Goal: Task Accomplishment & Management: Complete application form

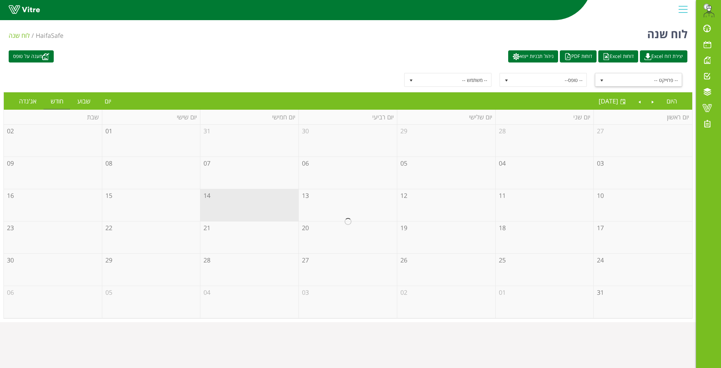
click at [635, 83] on span "-- פרוייקט --" at bounding box center [645, 80] width 74 height 12
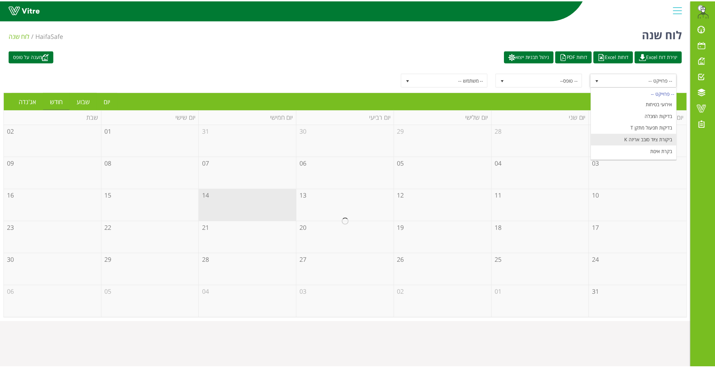
scroll to position [82, 0]
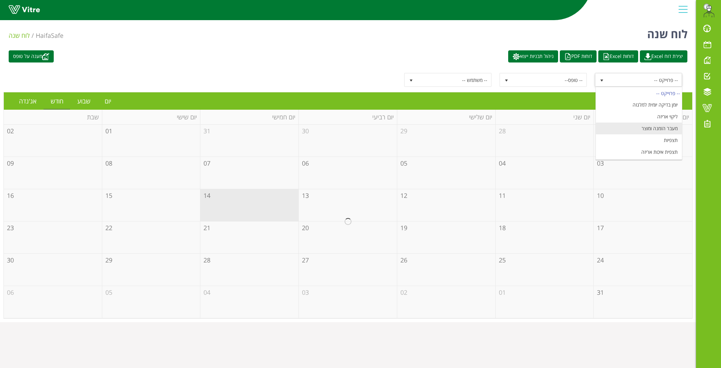
click at [665, 127] on li "מעבר הזמנה ומוצר" at bounding box center [639, 128] width 86 height 12
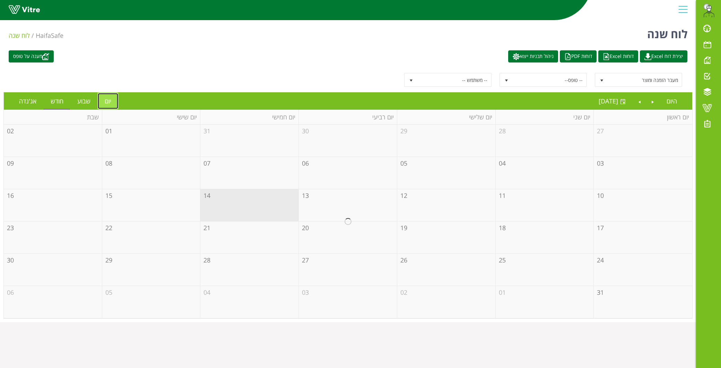
click at [108, 102] on link "יום" at bounding box center [108, 101] width 20 height 16
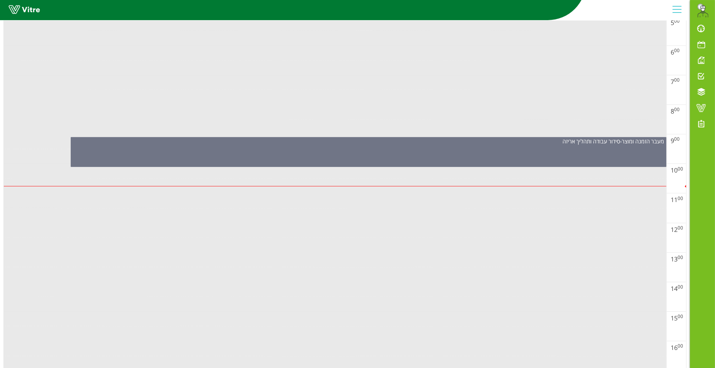
scroll to position [162, 0]
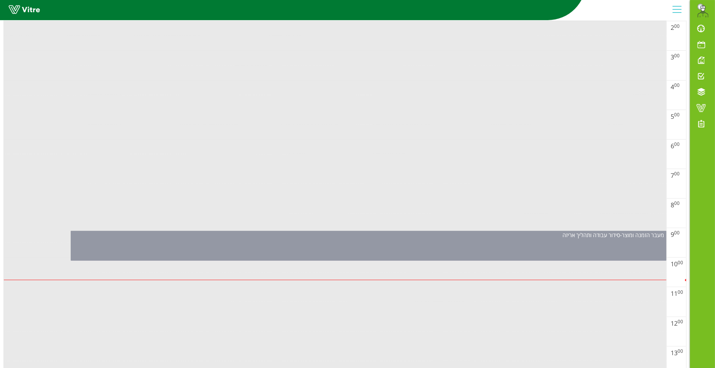
click at [374, 241] on div "מעבר הזמנה ומוצר - סידור עבודה ותהליך אריזה" at bounding box center [369, 246] width 596 height 30
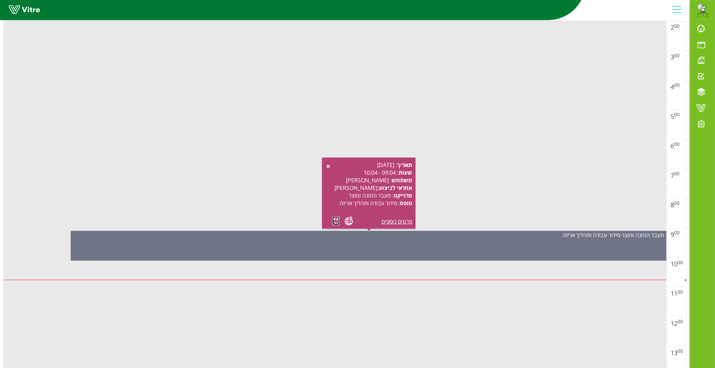
click at [336, 222] on link at bounding box center [336, 220] width 7 height 9
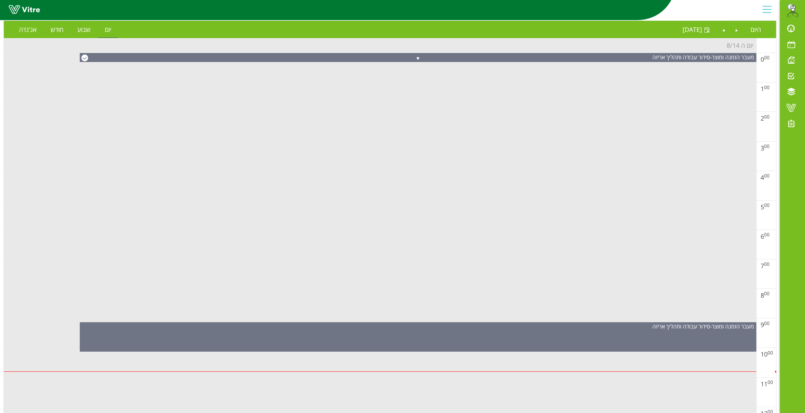
scroll to position [0, 0]
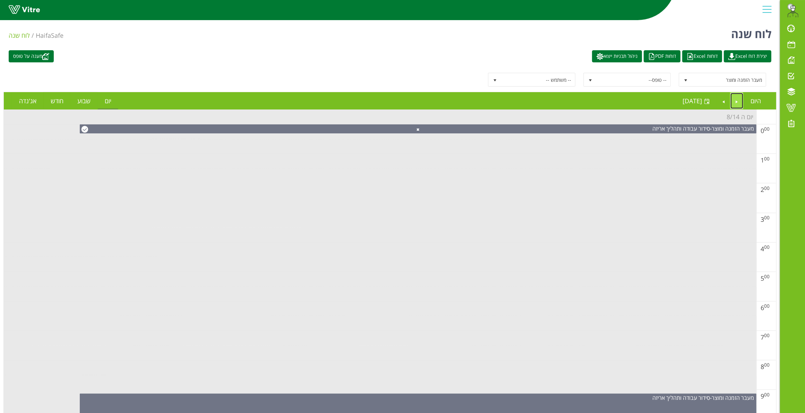
click at [721, 103] on link "Previous" at bounding box center [736, 101] width 13 height 16
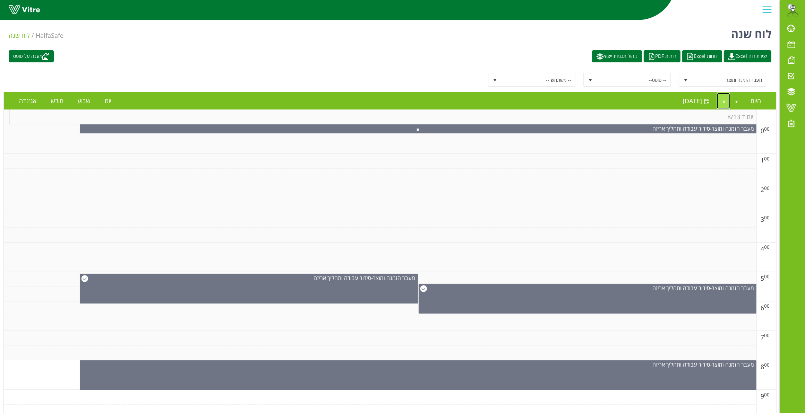
click at [721, 102] on link "Next" at bounding box center [723, 101] width 13 height 16
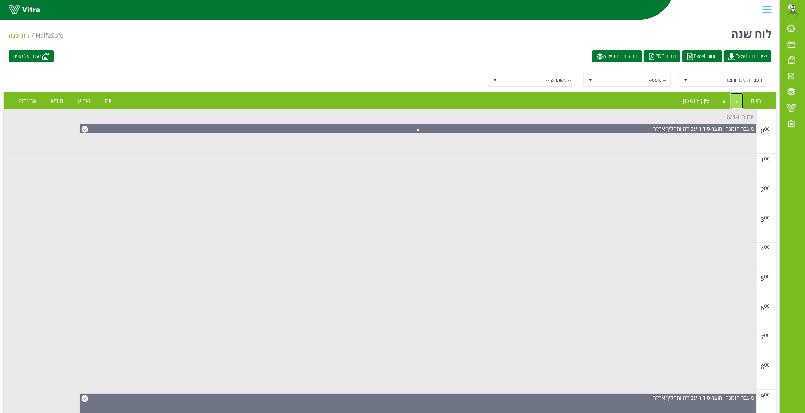
click at [721, 101] on link "Previous" at bounding box center [736, 101] width 13 height 16
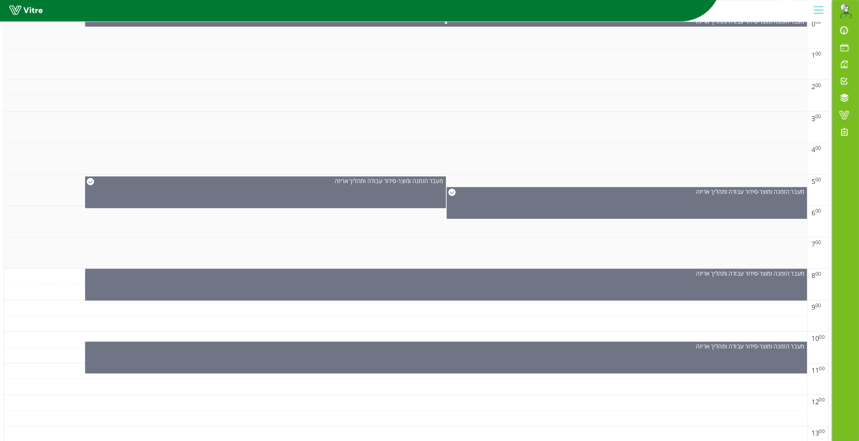
scroll to position [125, 0]
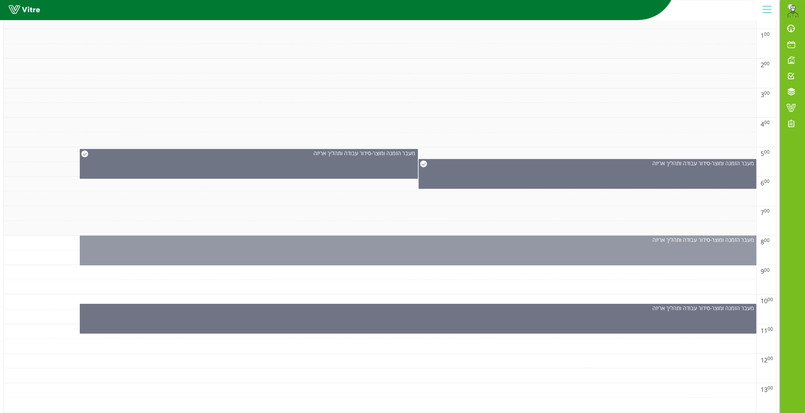
click at [512, 251] on div "מעבר הזמנה ומוצר - סידור עבודה ותהליך אריזה" at bounding box center [418, 251] width 677 height 30
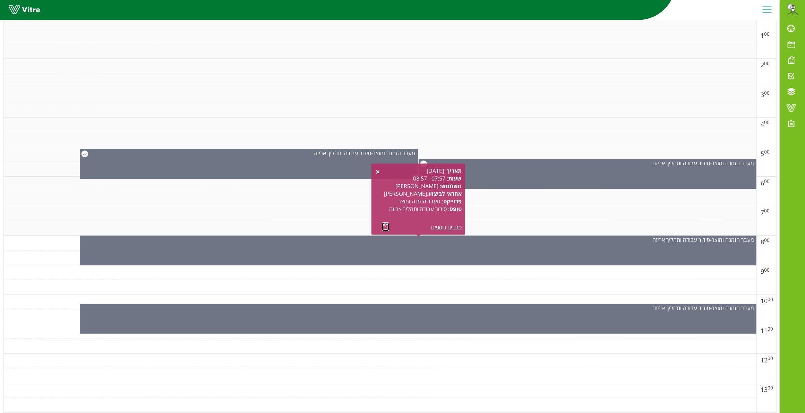
click at [382, 228] on link at bounding box center [385, 227] width 7 height 9
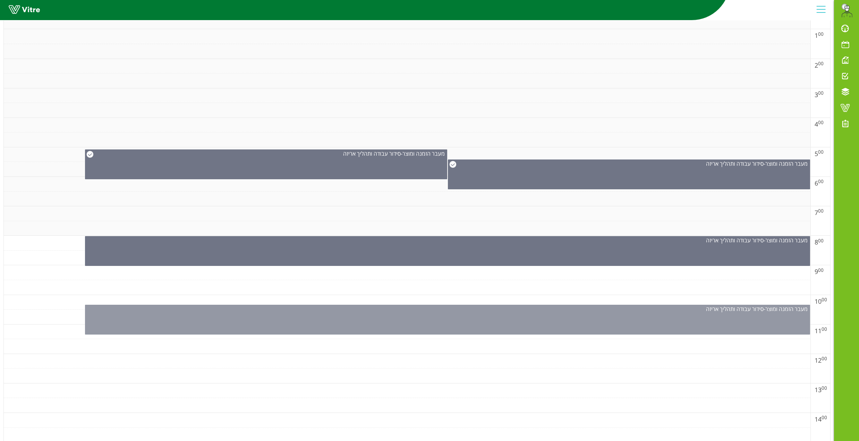
click at [612, 318] on div "מעבר הזמנה ומוצר - סידור עבודה ותהליך אריזה" at bounding box center [447, 320] width 725 height 30
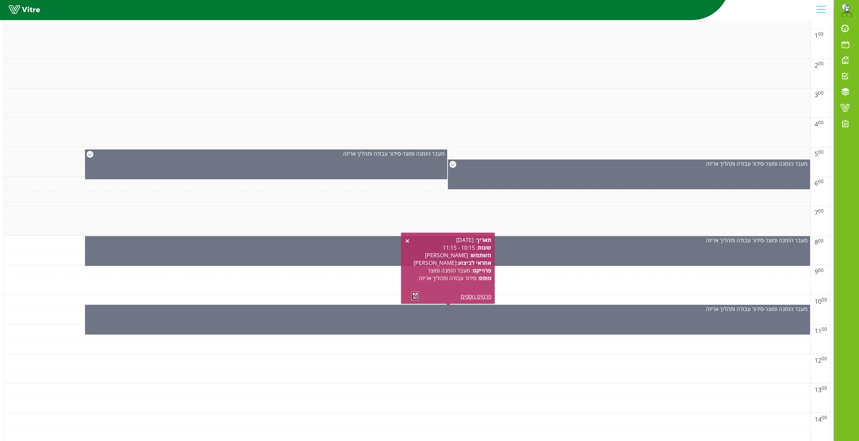
click at [416, 295] on link at bounding box center [414, 296] width 7 height 9
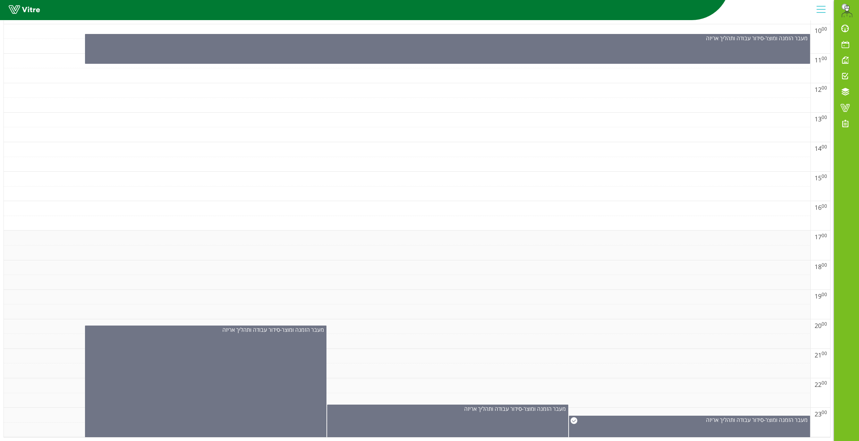
scroll to position [402, 0]
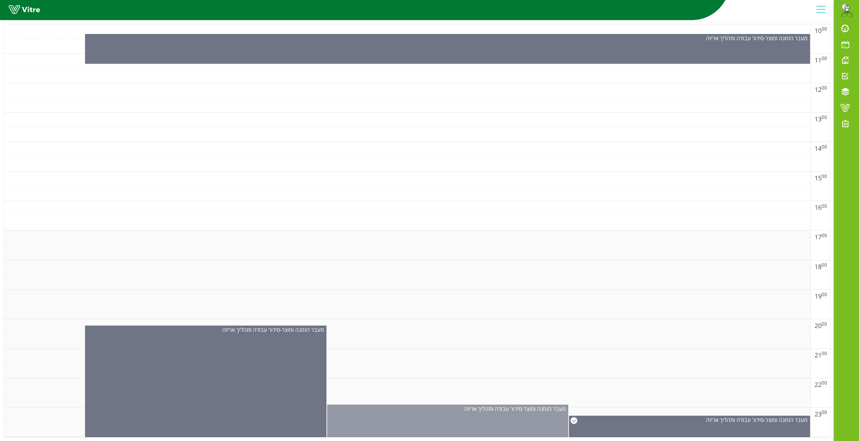
click at [495, 367] on div "מעבר הזמנה ומוצר - סידור עבודה ותהליך אריזה" at bounding box center [447, 424] width 241 height 38
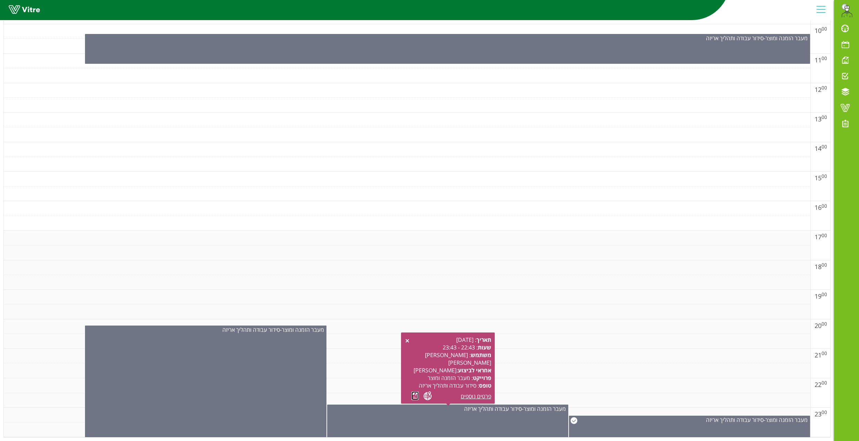
click at [412, 367] on link at bounding box center [414, 396] width 7 height 9
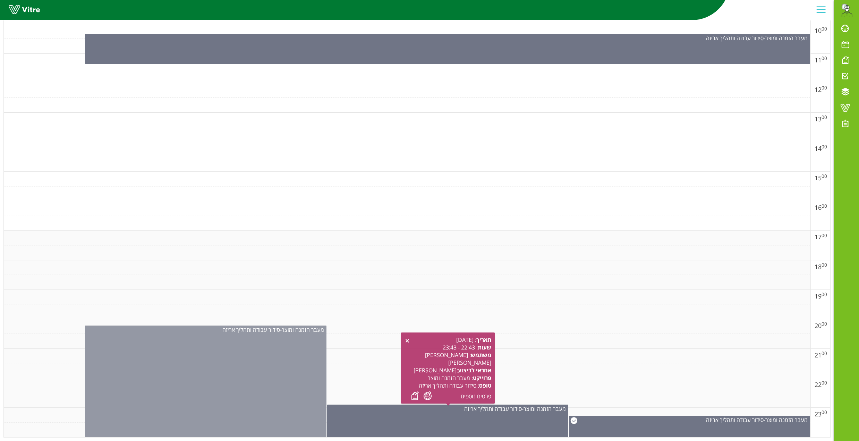
click at [205, 367] on div "מעבר הזמנה ומוצר - סידור עבודה ותהליך אריזה" at bounding box center [205, 384] width 241 height 117
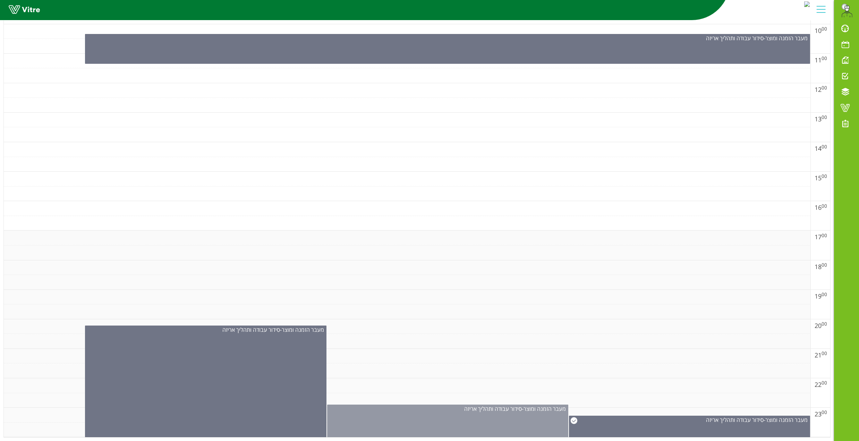
click at [468, 367] on div "מעבר הזמנה ומוצר - סידור עבודה ותהליך אריזה" at bounding box center [447, 424] width 241 height 38
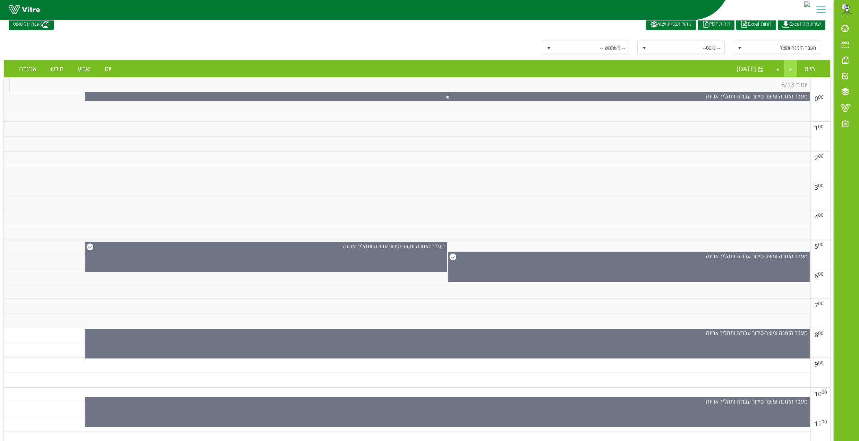
scroll to position [0, 0]
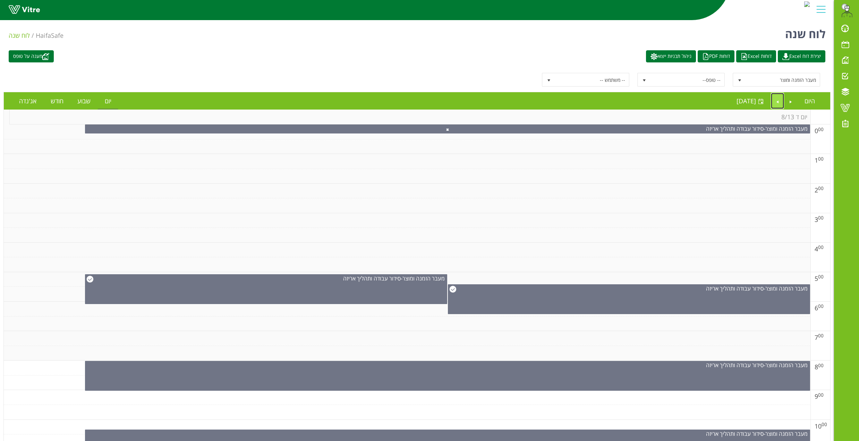
click at [721, 103] on link "Next" at bounding box center [777, 101] width 13 height 16
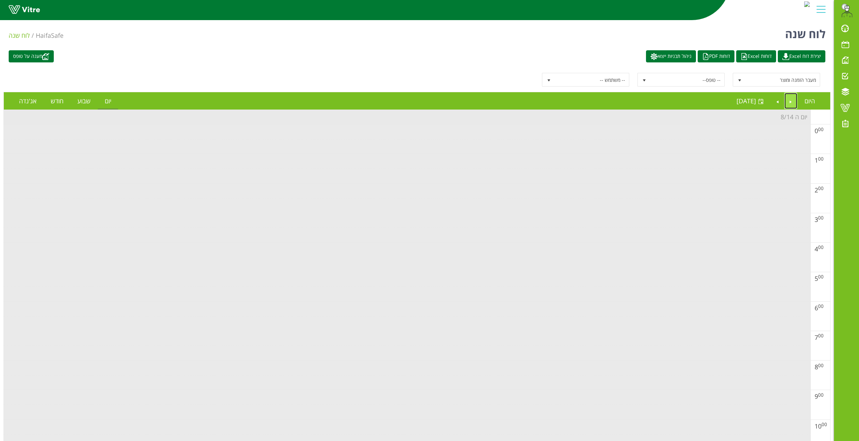
click at [721, 100] on link "Previous" at bounding box center [790, 101] width 13 height 16
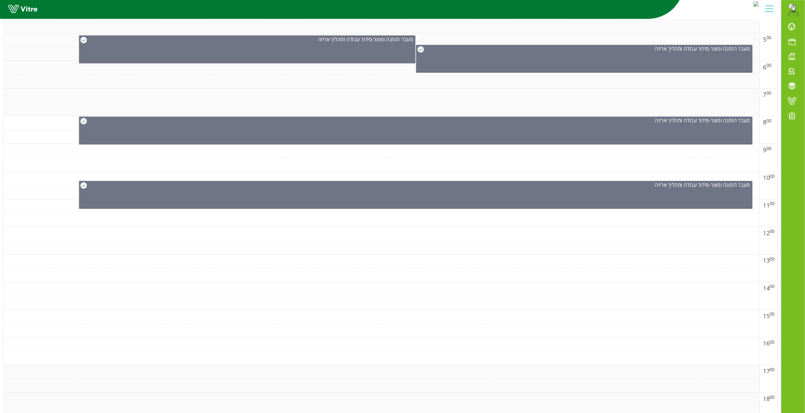
scroll to position [402, 0]
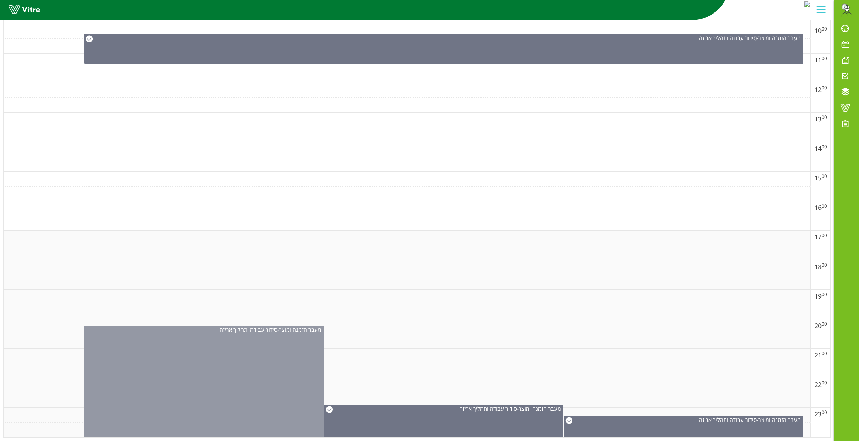
click at [224, 367] on div "מעבר הזמנה ומוצר - סידור עבודה ותהליך אריזה" at bounding box center [203, 384] width 239 height 117
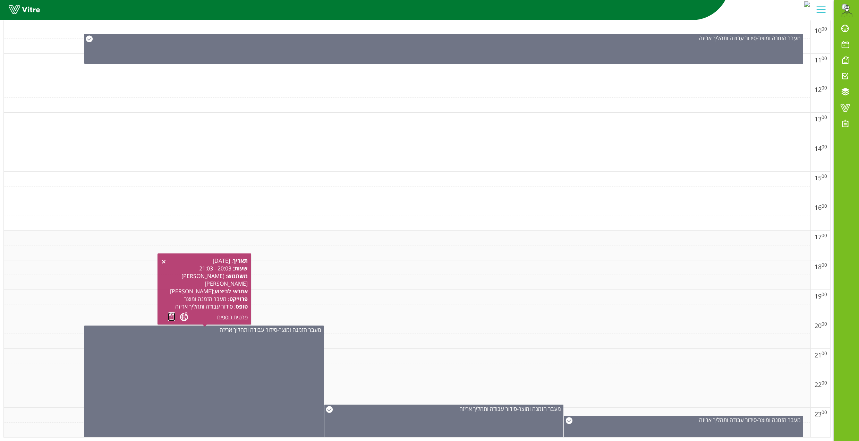
click at [171, 312] on link at bounding box center [171, 316] width 7 height 9
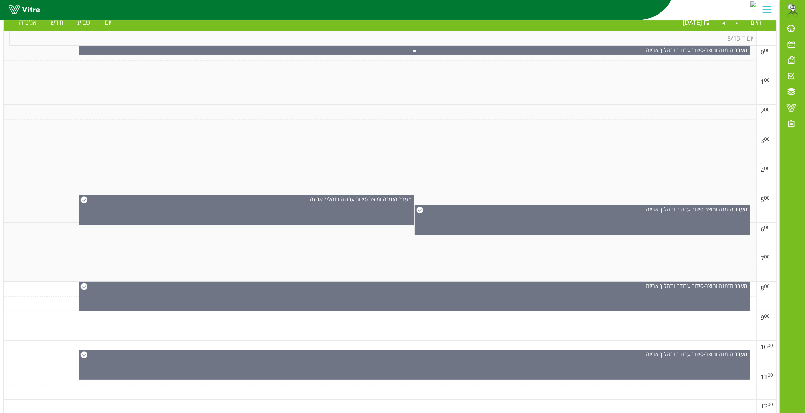
scroll to position [0, 0]
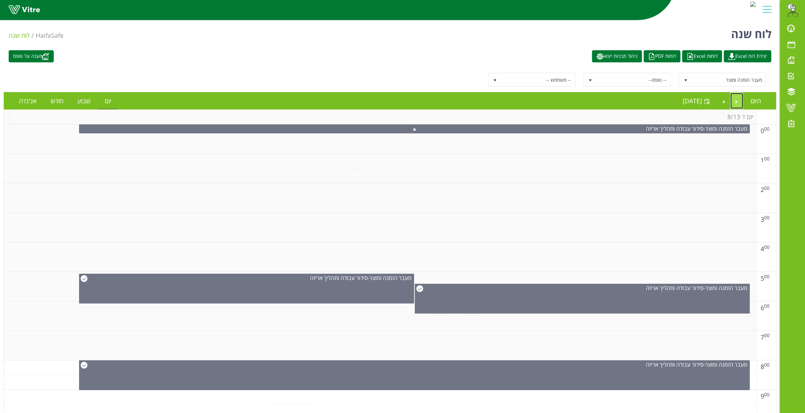
click at [721, 99] on link "Previous" at bounding box center [736, 101] width 13 height 16
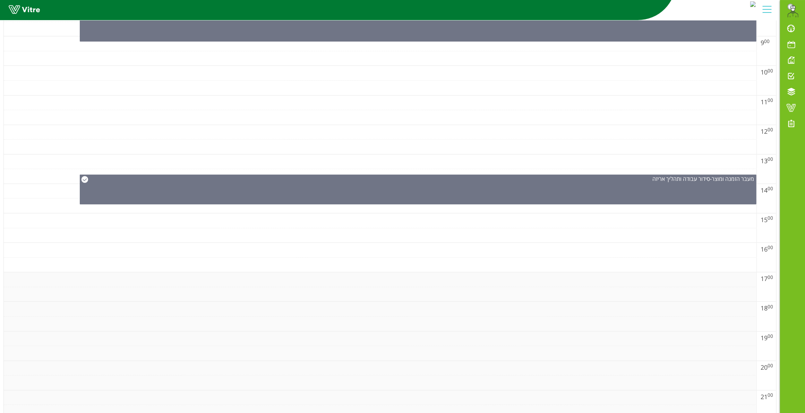
scroll to position [428, 0]
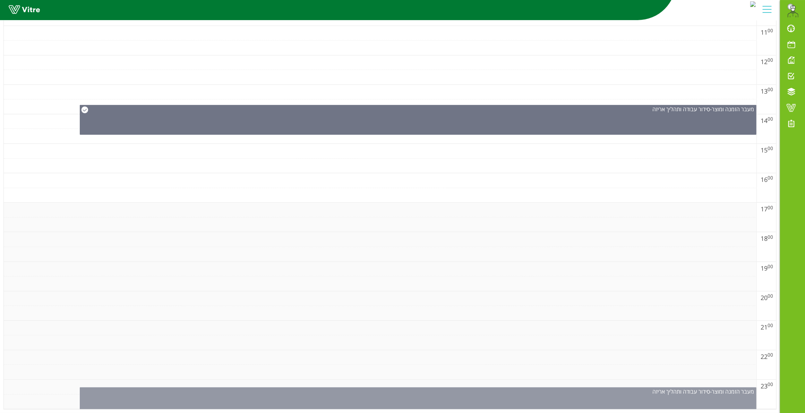
click at [503, 367] on div "מעבר הזמנה ומוצר - סידור עבודה ותהליך אריזה" at bounding box center [418, 401] width 677 height 26
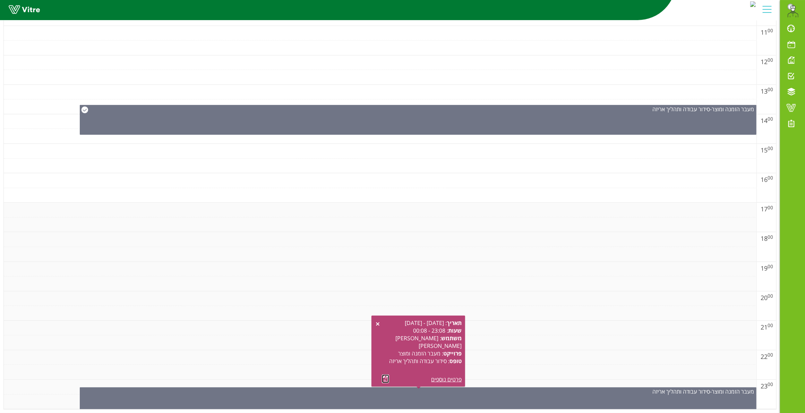
click at [388, 367] on link at bounding box center [385, 379] width 7 height 9
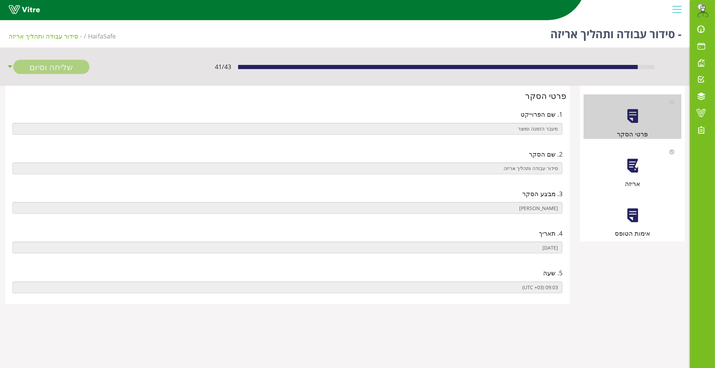
click at [633, 165] on div at bounding box center [633, 166] width 16 height 16
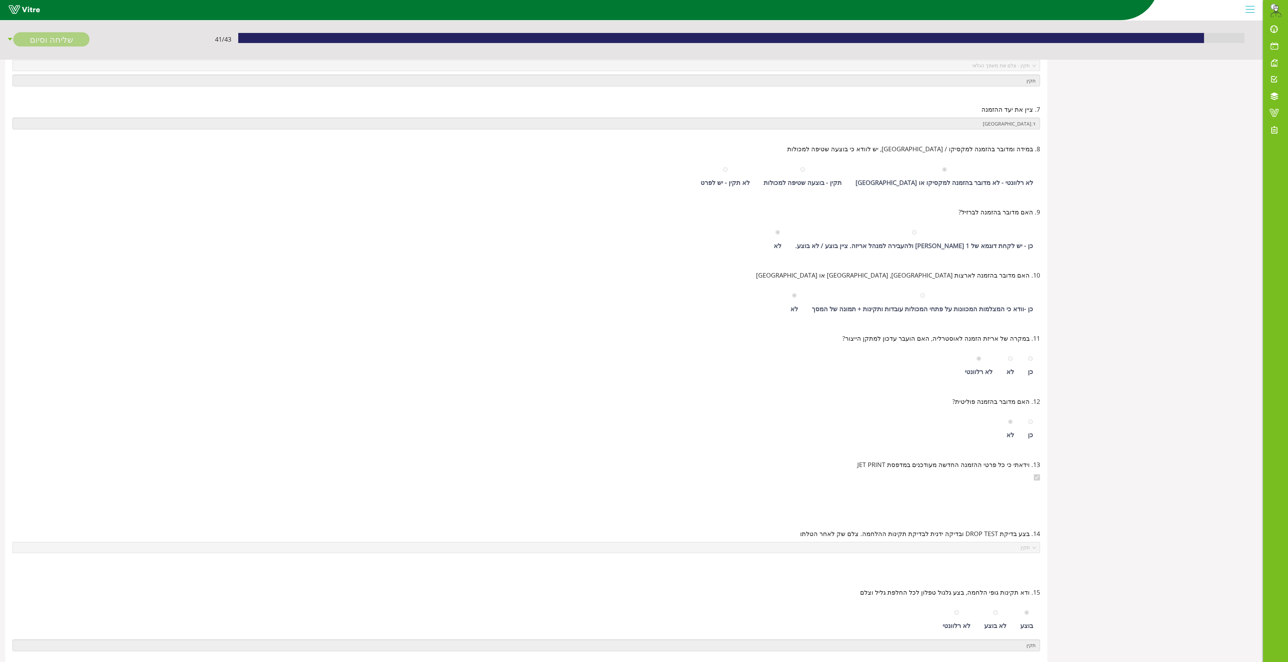
scroll to position [114, 0]
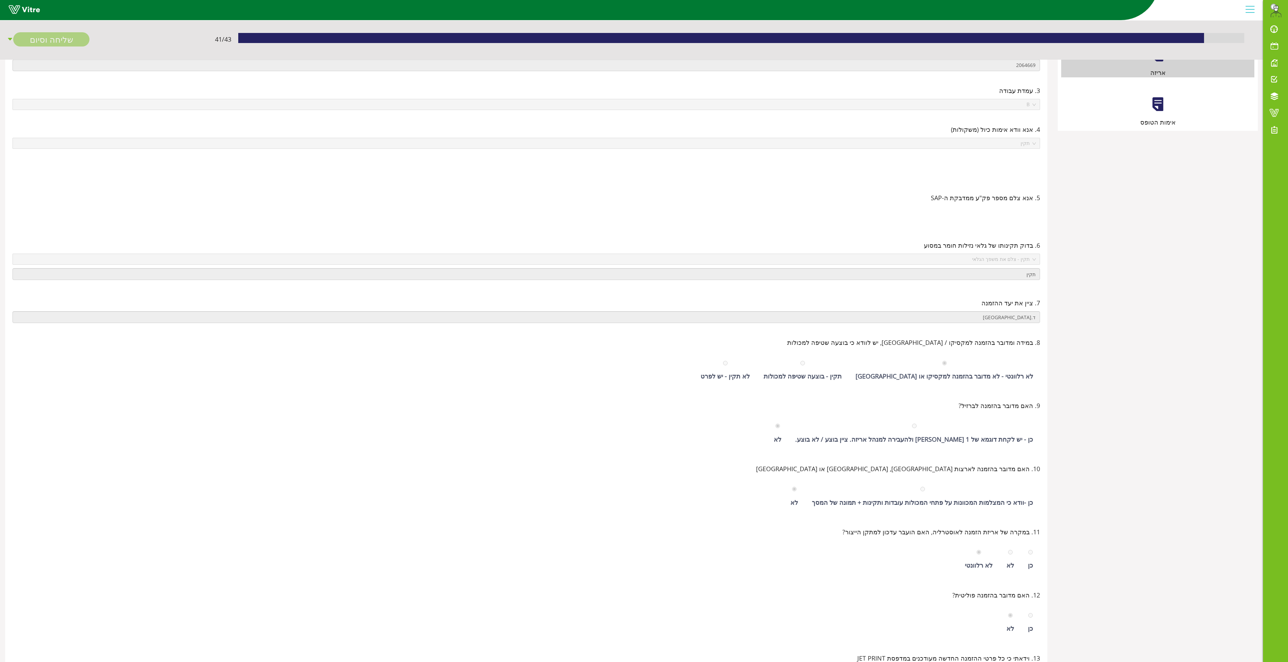
click at [721, 103] on div at bounding box center [1158, 104] width 16 height 16
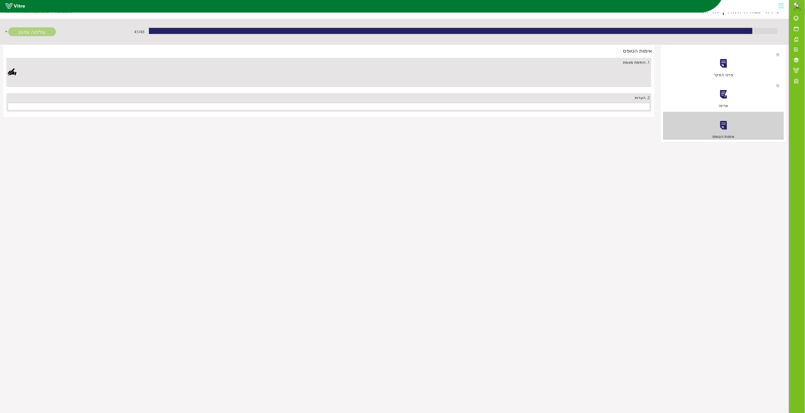
scroll to position [0, 0]
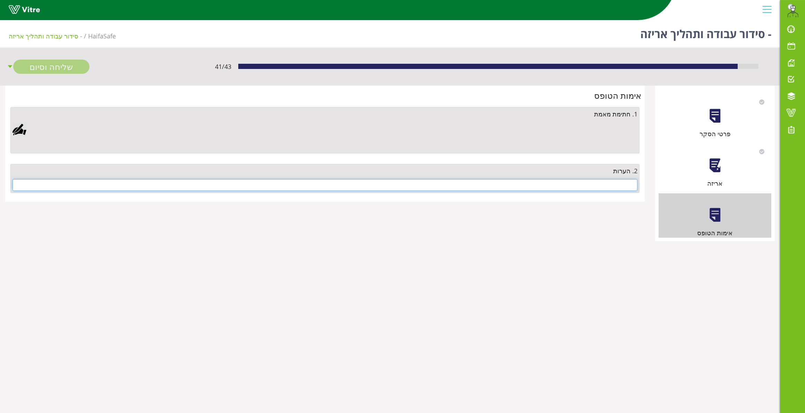
click at [626, 187] on input "text" at bounding box center [324, 185] width 625 height 12
type input "ט"
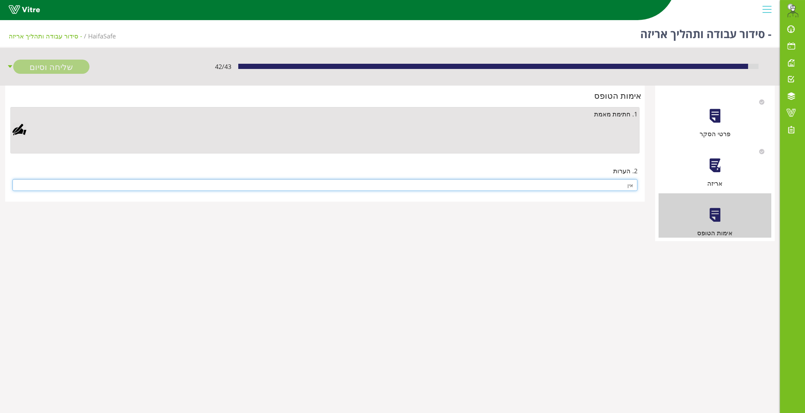
type input "אין"
click at [20, 128] on div at bounding box center [19, 130] width 14 height 14
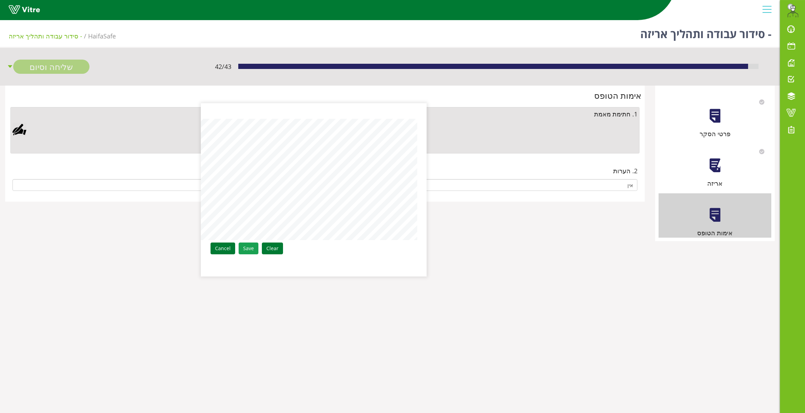
click at [252, 247] on link "Save" at bounding box center [249, 249] width 20 height 12
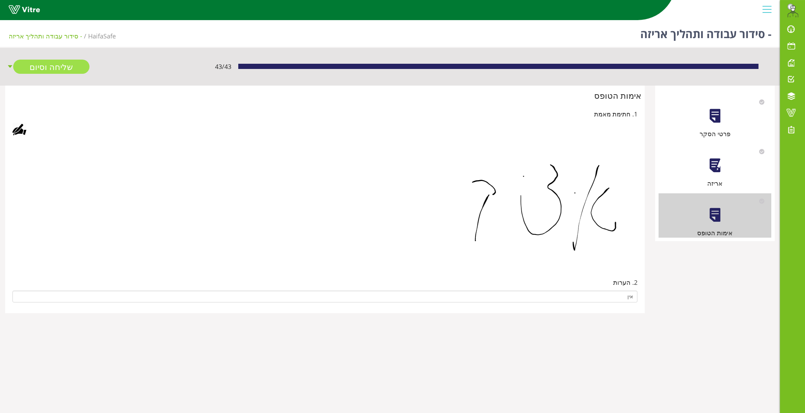
click at [42, 60] on div "43 / 43 שליחה וסיום" at bounding box center [390, 66] width 780 height 37
click at [40, 68] on link "שליחה וסיום" at bounding box center [51, 67] width 76 height 14
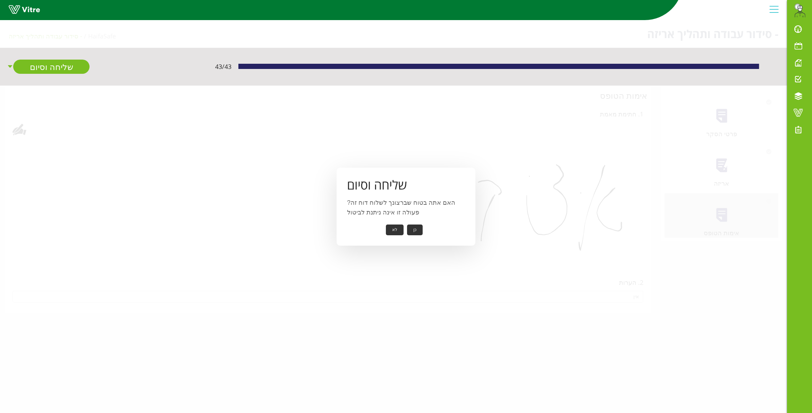
click at [417, 234] on button "כן" at bounding box center [415, 230] width 16 height 11
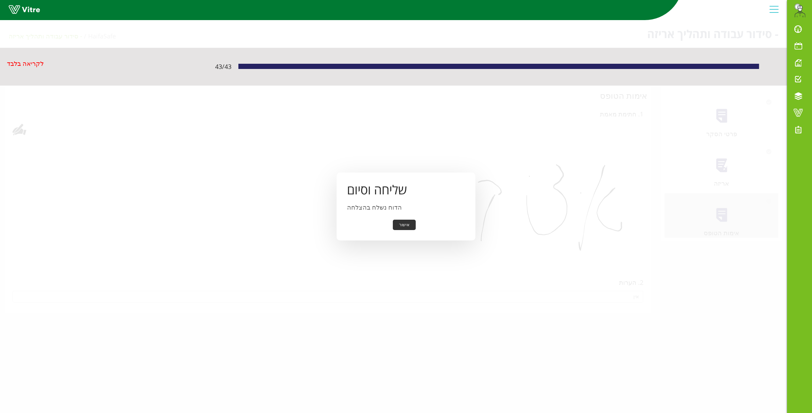
click at [45, 68] on div "לקריאה בלבד" at bounding box center [111, 67] width 208 height 16
click at [402, 224] on button "אישור" at bounding box center [404, 225] width 23 height 11
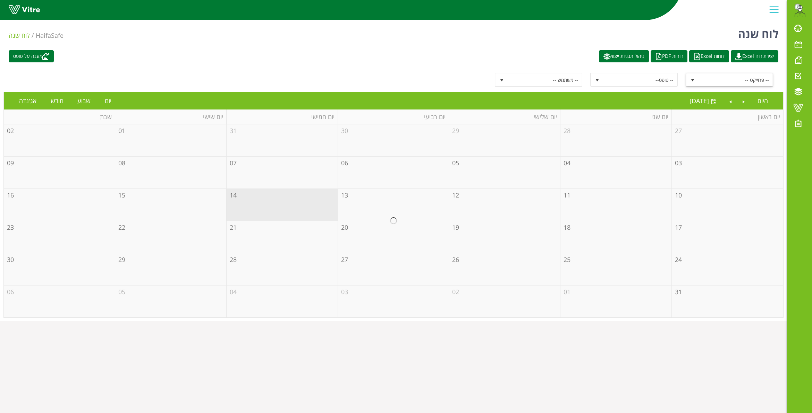
click at [728, 77] on span "-- פרוייקט --" at bounding box center [735, 80] width 74 height 12
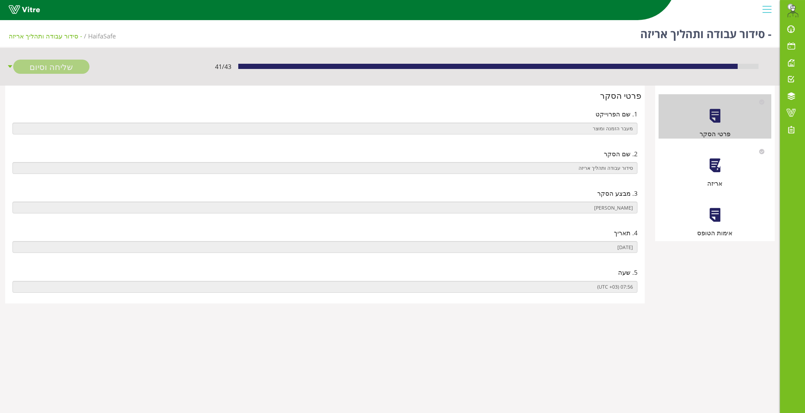
drag, startPoint x: 703, startPoint y: 172, endPoint x: 711, endPoint y: 169, distance: 8.2
click at [707, 171] on div "אריזה" at bounding box center [715, 166] width 113 height 44
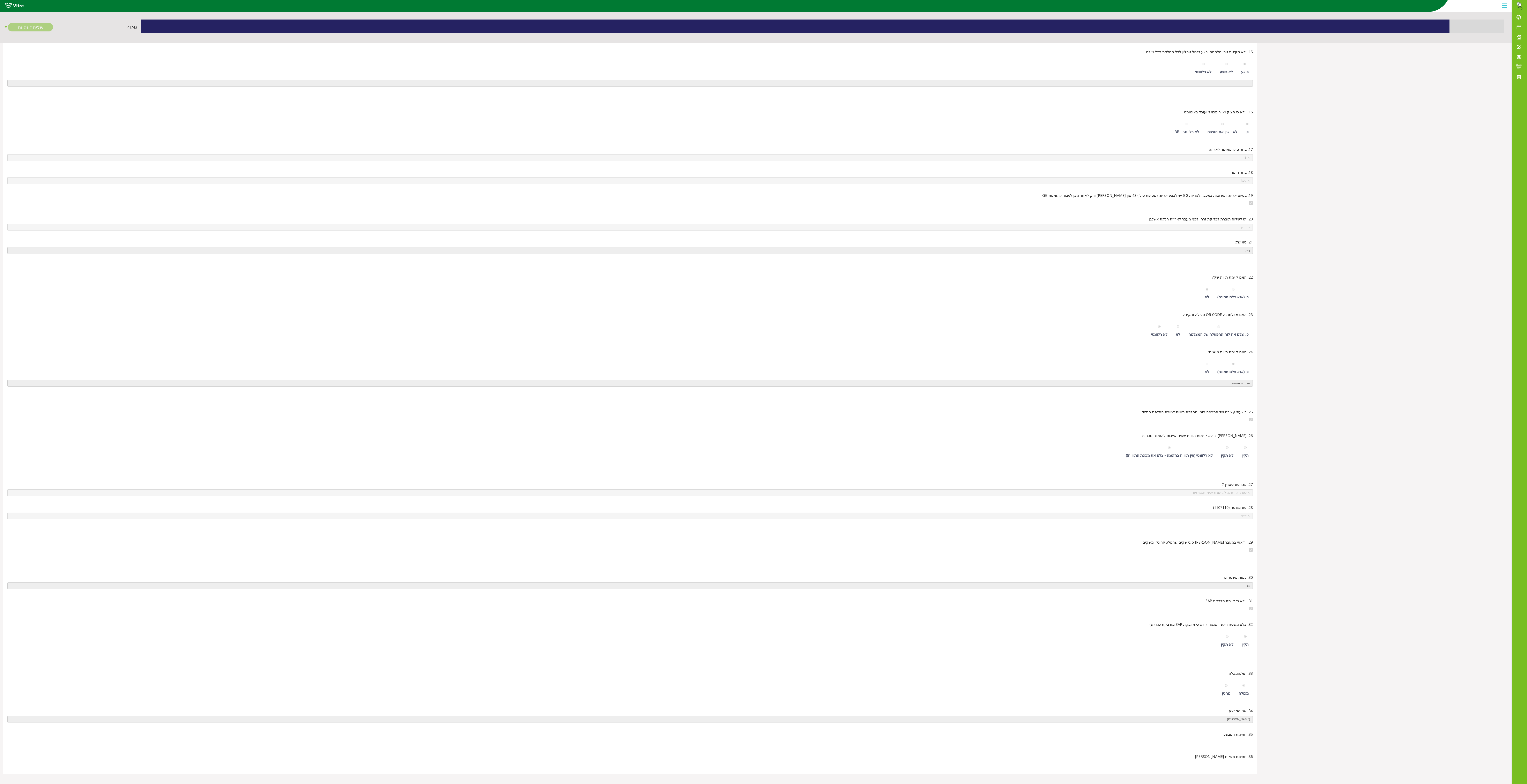
scroll to position [4, 0]
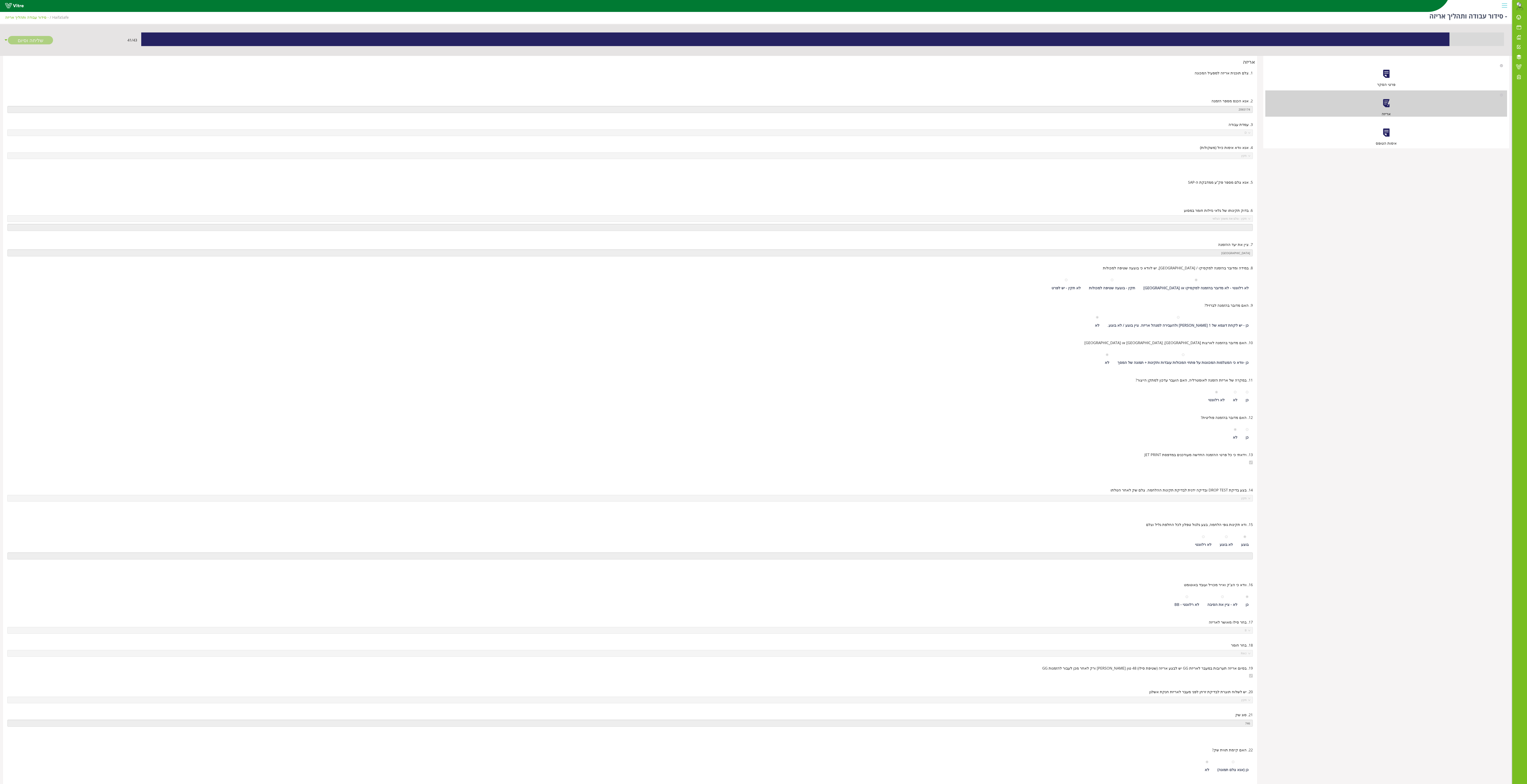
click at [477, 130] on div at bounding box center [1387, 133] width 9 height 9
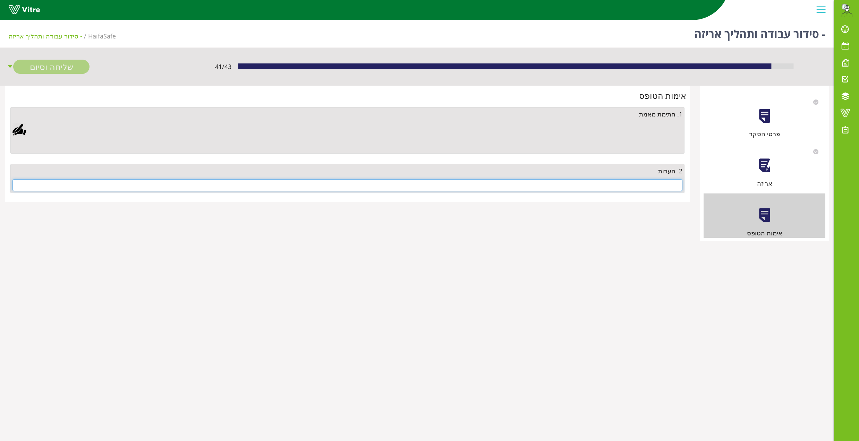
click at [616, 184] on input "text" at bounding box center [347, 185] width 670 height 12
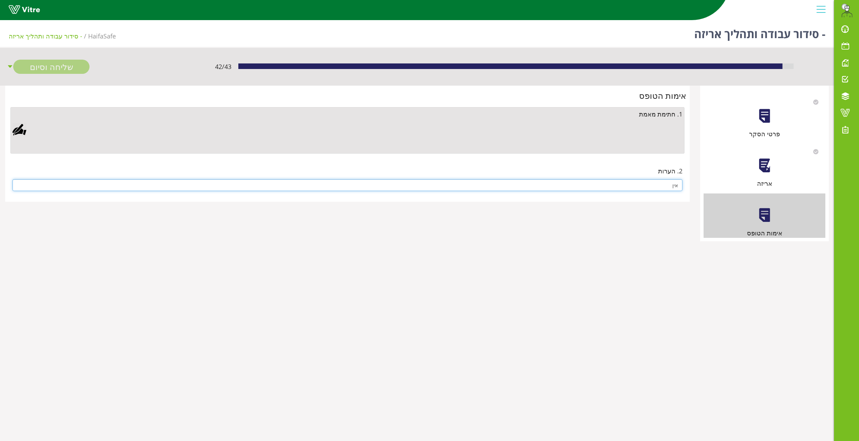
type input "אין"
click at [18, 132] on div at bounding box center [19, 130] width 14 height 14
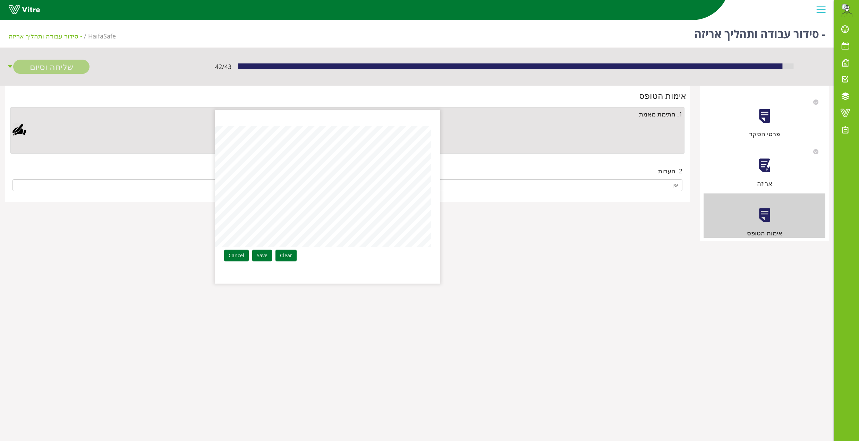
click at [271, 254] on link "Save" at bounding box center [262, 256] width 20 height 12
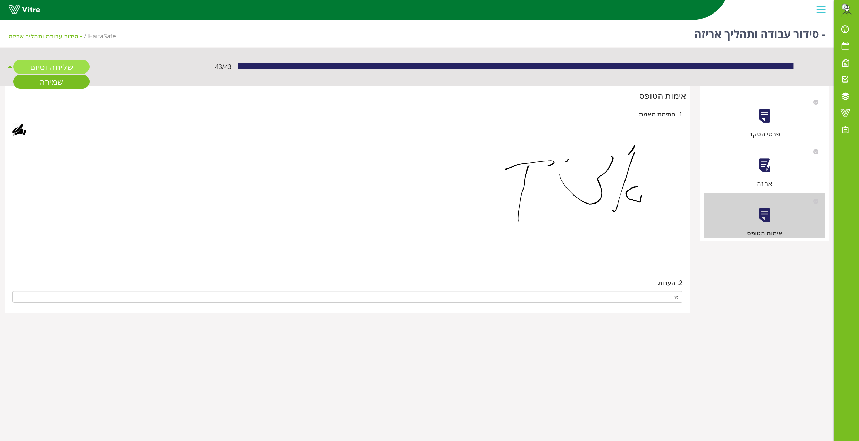
click at [74, 66] on link "שליחה וסיום" at bounding box center [51, 67] width 76 height 14
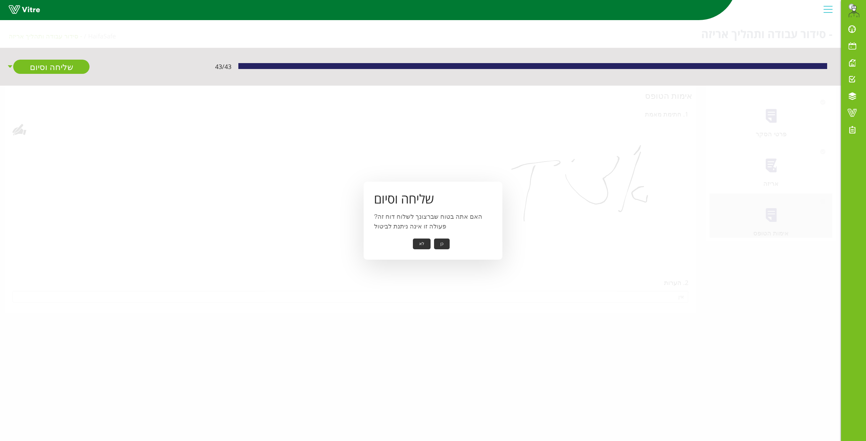
click at [446, 243] on button "כן" at bounding box center [442, 244] width 16 height 11
click at [436, 236] on button "אישור" at bounding box center [431, 239] width 23 height 11
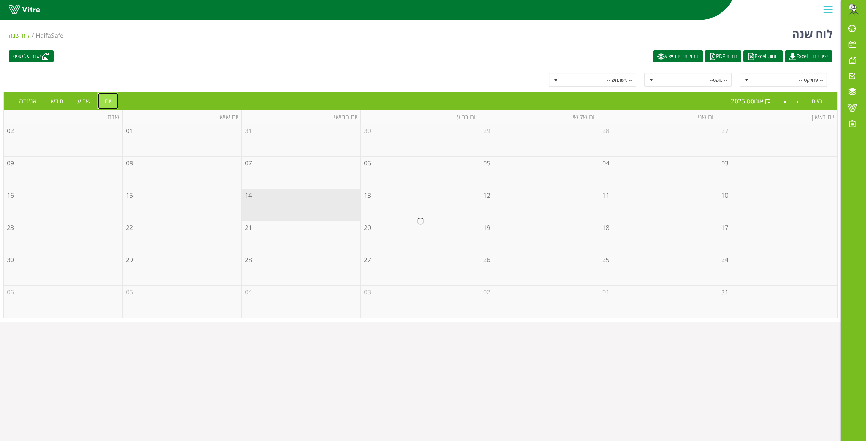
click at [110, 100] on link "יום" at bounding box center [108, 101] width 20 height 16
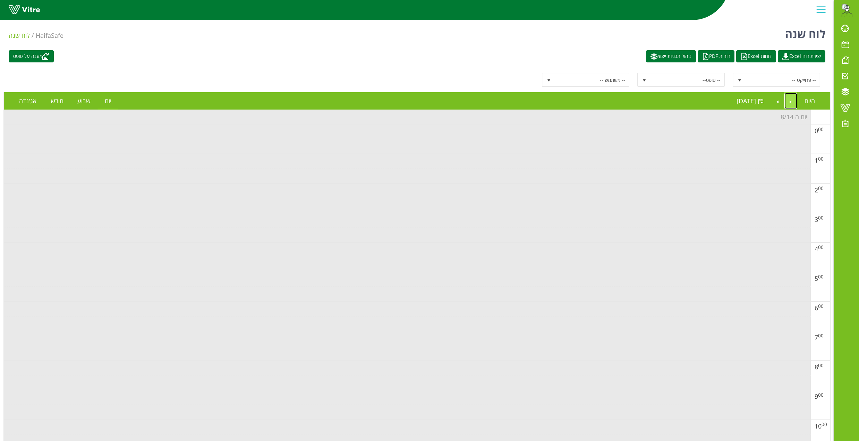
click at [790, 99] on link "Previous" at bounding box center [790, 101] width 13 height 16
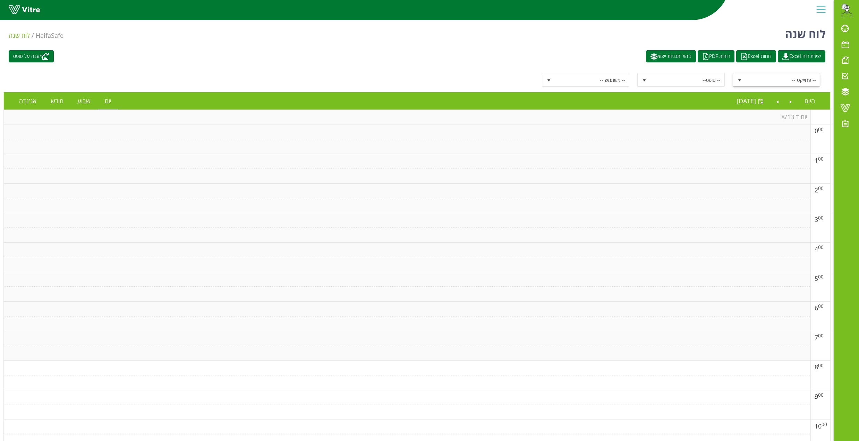
click at [759, 84] on span "-- פרוייקט --" at bounding box center [782, 80] width 74 height 12
click at [807, 125] on li "מעבר הזמנה ומוצר" at bounding box center [777, 129] width 86 height 12
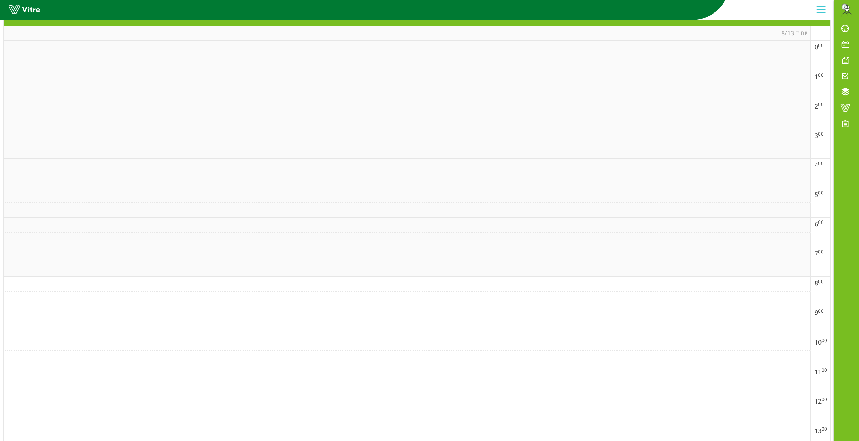
scroll to position [0, 0]
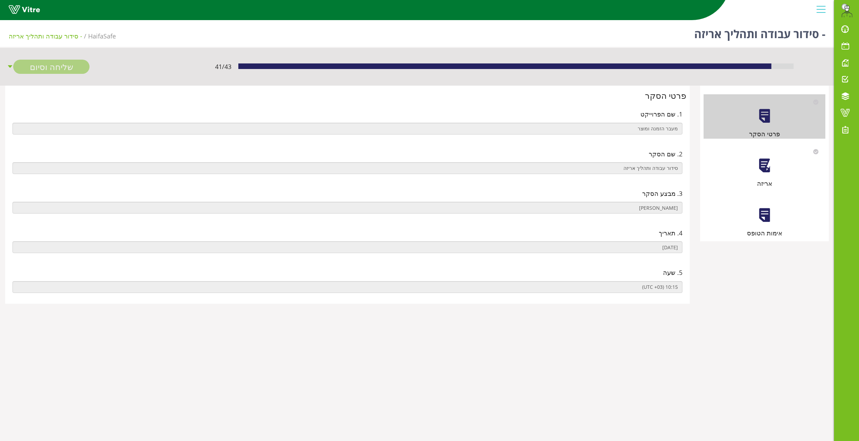
click at [755, 171] on div "אריזה" at bounding box center [764, 166] width 122 height 44
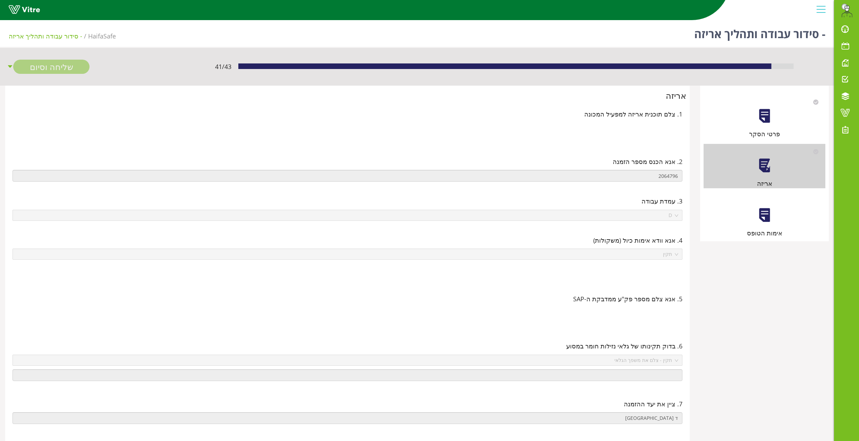
click at [766, 227] on div "אימות הטופס" at bounding box center [764, 216] width 122 height 44
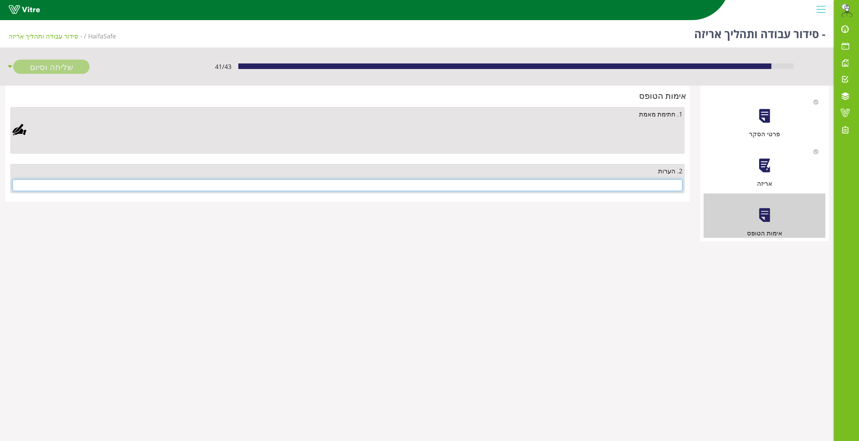
click at [666, 188] on input "text" at bounding box center [347, 185] width 670 height 12
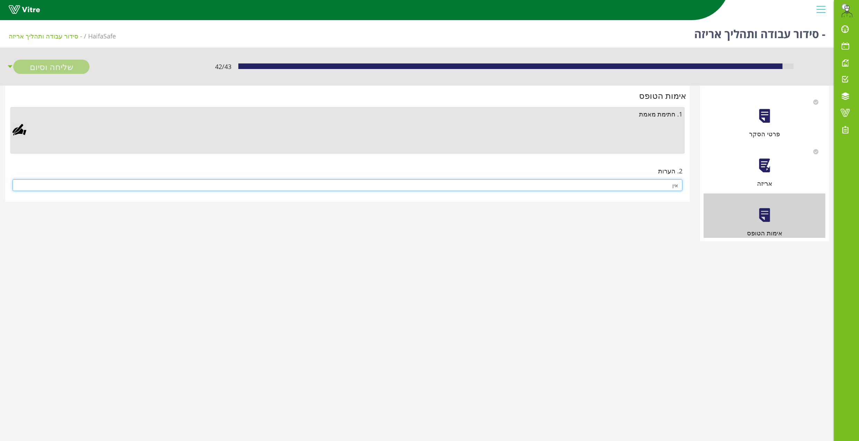
type input "אין"
click at [18, 131] on div at bounding box center [19, 130] width 14 height 14
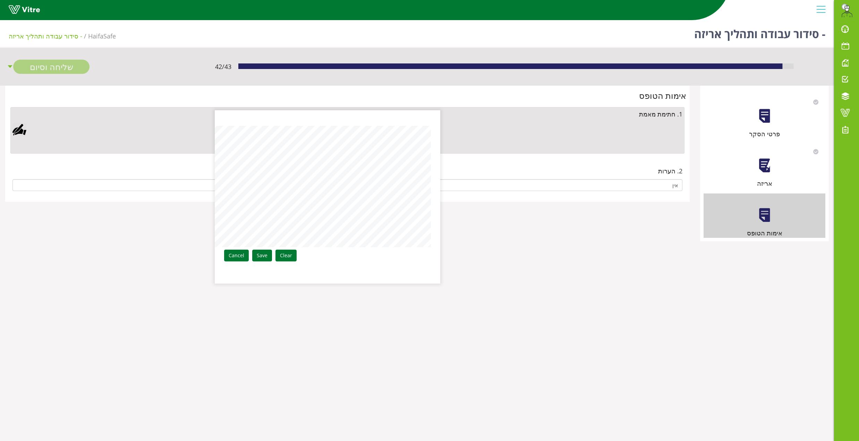
click at [436, 192] on div "Clear Save Cancel" at bounding box center [327, 196] width 225 height 173
click at [260, 259] on link "Save" at bounding box center [262, 256] width 20 height 12
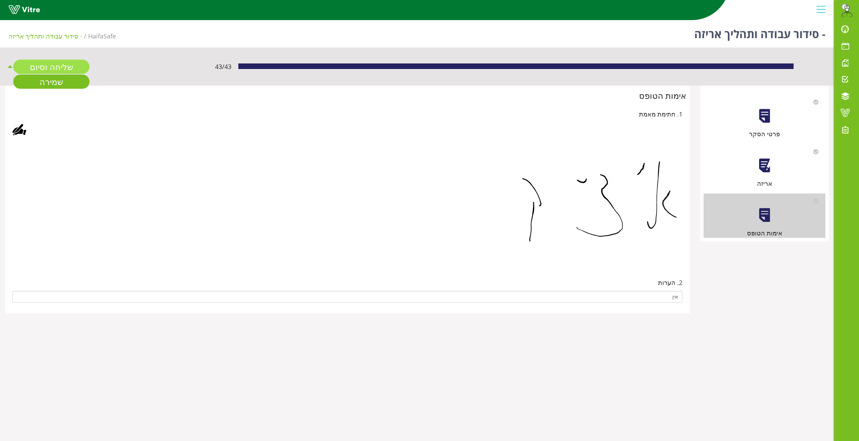
click at [75, 61] on link "שליחה וסיום" at bounding box center [51, 67] width 76 height 14
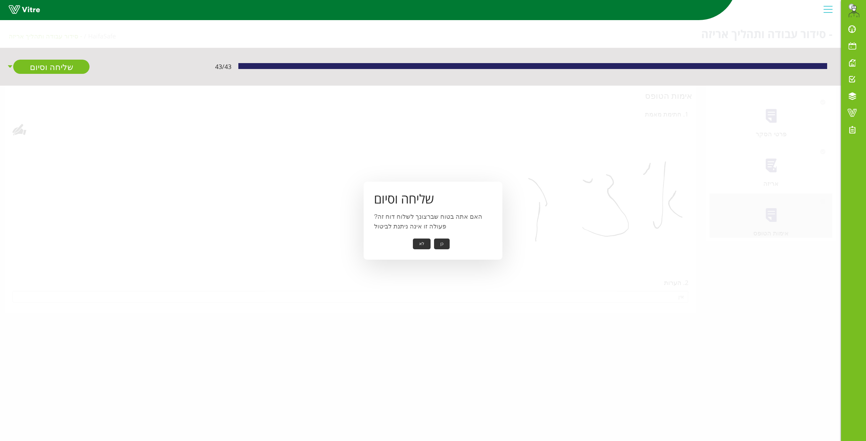
click at [440, 244] on button "כן" at bounding box center [442, 244] width 16 height 11
click at [429, 240] on button "אישור" at bounding box center [431, 239] width 23 height 11
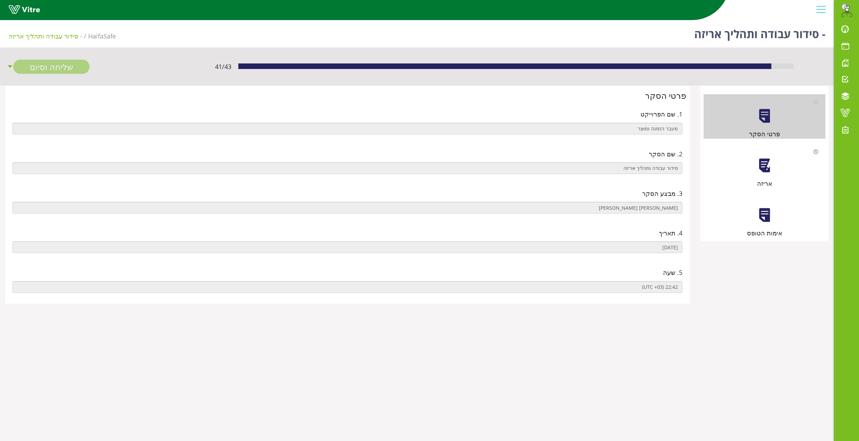
click at [770, 164] on div at bounding box center [764, 166] width 16 height 16
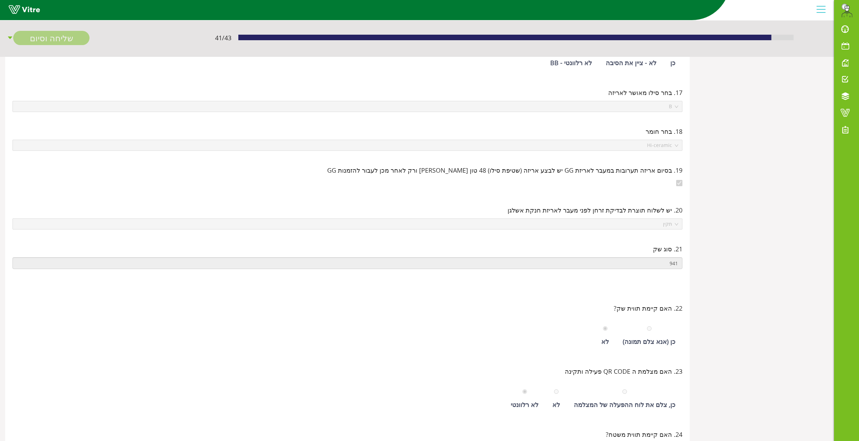
scroll to position [60, 0]
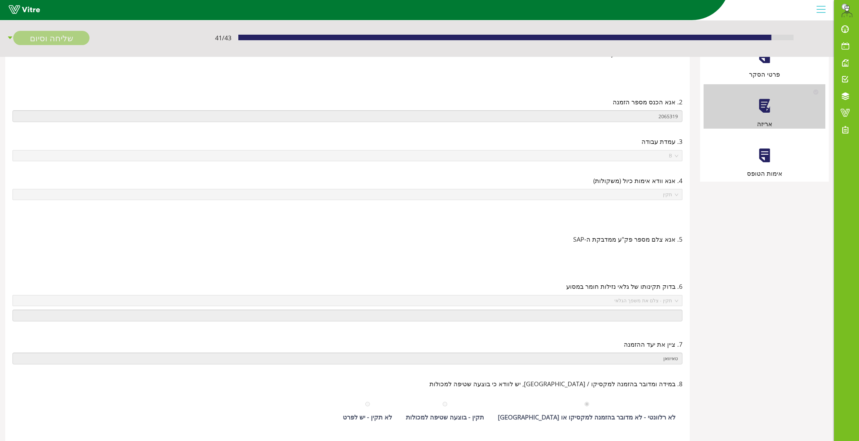
click at [766, 150] on div at bounding box center [764, 156] width 16 height 16
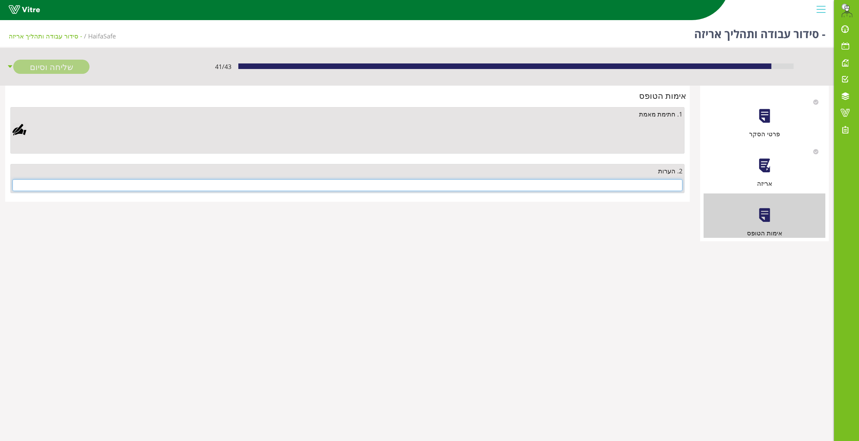
click at [663, 184] on input "text" at bounding box center [347, 185] width 670 height 12
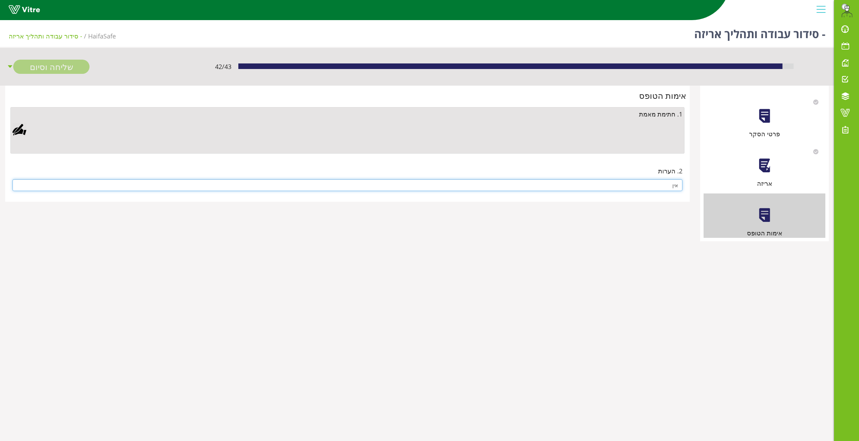
type input "אין"
click at [17, 128] on div at bounding box center [19, 130] width 14 height 14
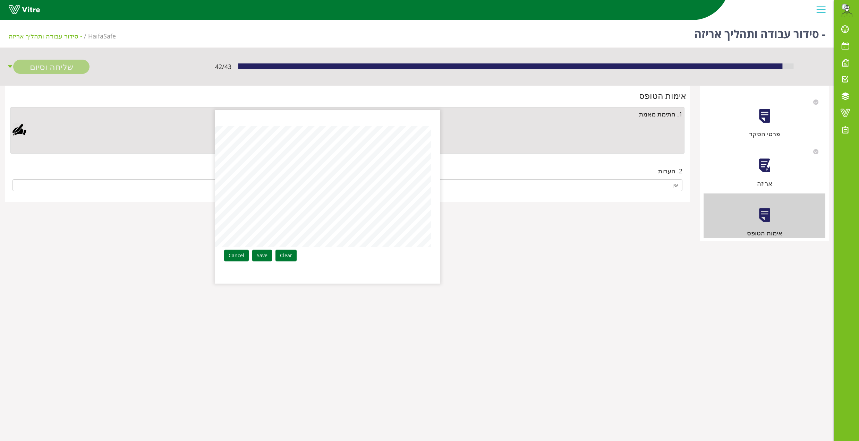
click at [455, 173] on aside "Clear Save Cancel" at bounding box center [429, 220] width 859 height 441
drag, startPoint x: 257, startPoint y: 263, endPoint x: 260, endPoint y: 256, distance: 8.1
click at [258, 260] on div "Clear Save Cancel" at bounding box center [327, 196] width 225 height 173
click at [261, 256] on link "Save" at bounding box center [262, 256] width 20 height 12
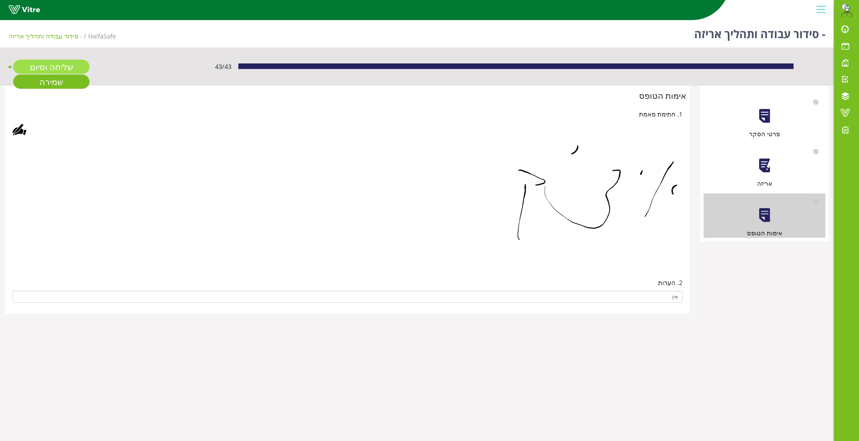
click at [35, 64] on link "שליחה וסיום" at bounding box center [51, 67] width 76 height 14
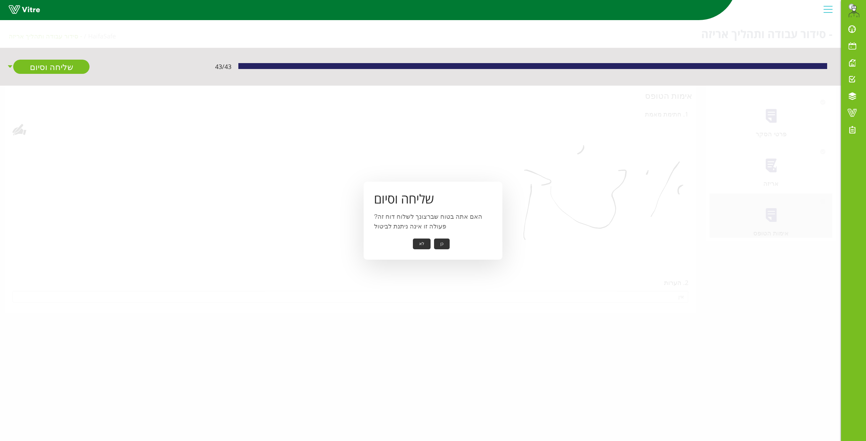
click at [443, 242] on button "כן" at bounding box center [442, 244] width 16 height 11
click at [430, 237] on button "אישור" at bounding box center [431, 239] width 23 height 11
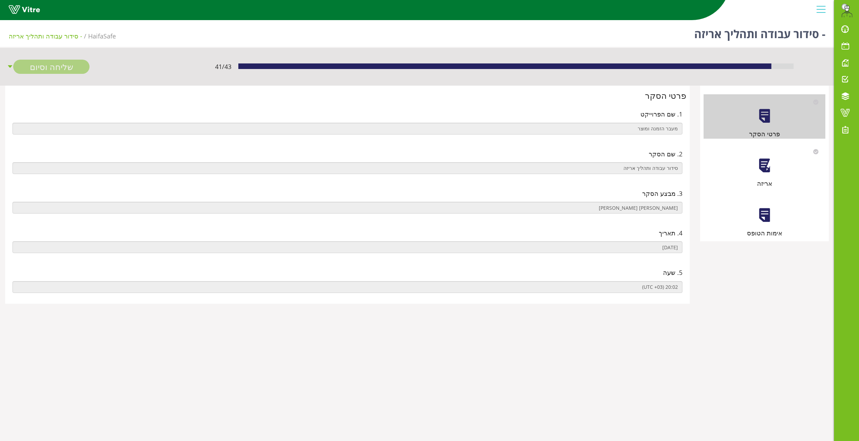
click at [759, 165] on div at bounding box center [764, 166] width 16 height 16
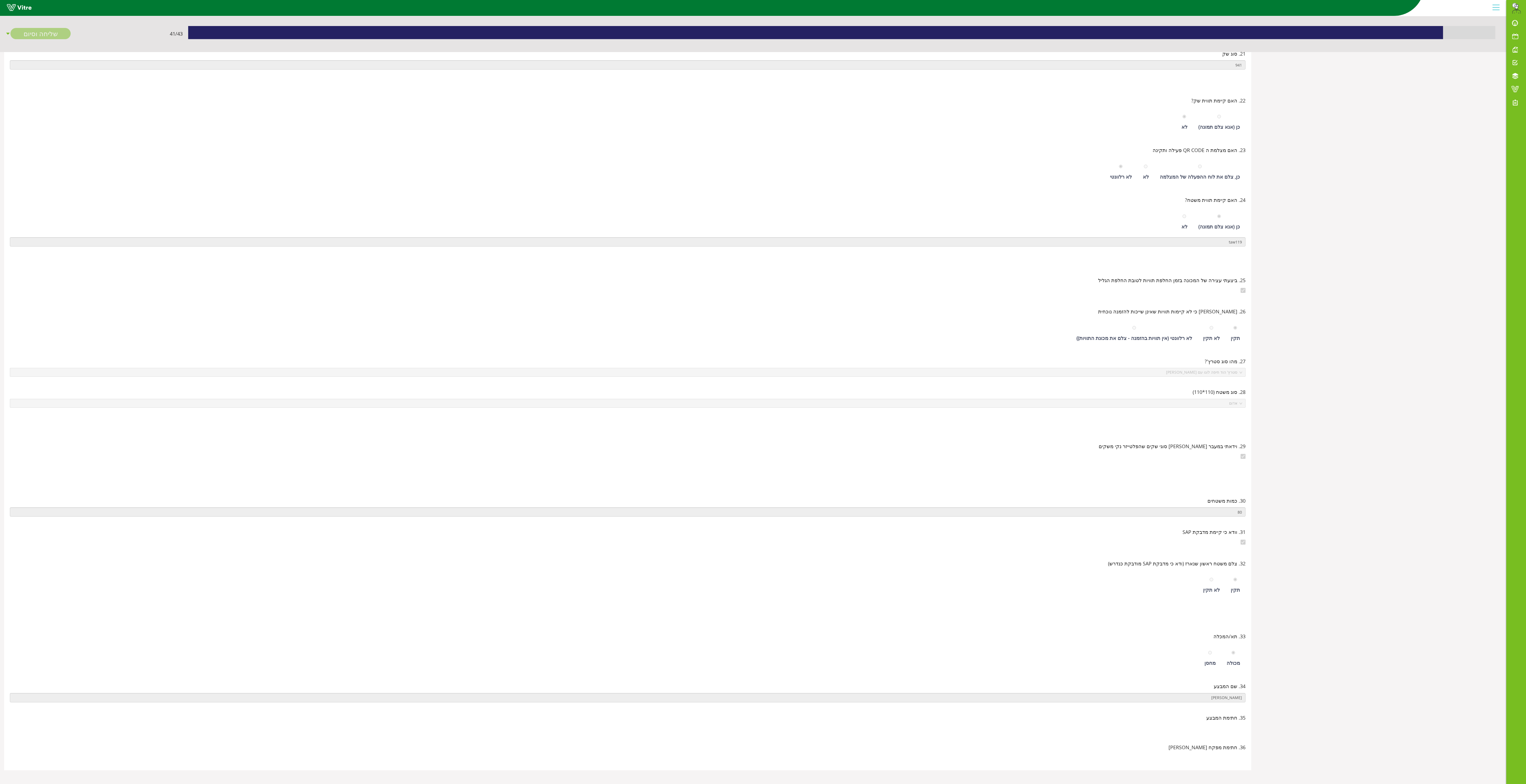
scroll to position [66, 0]
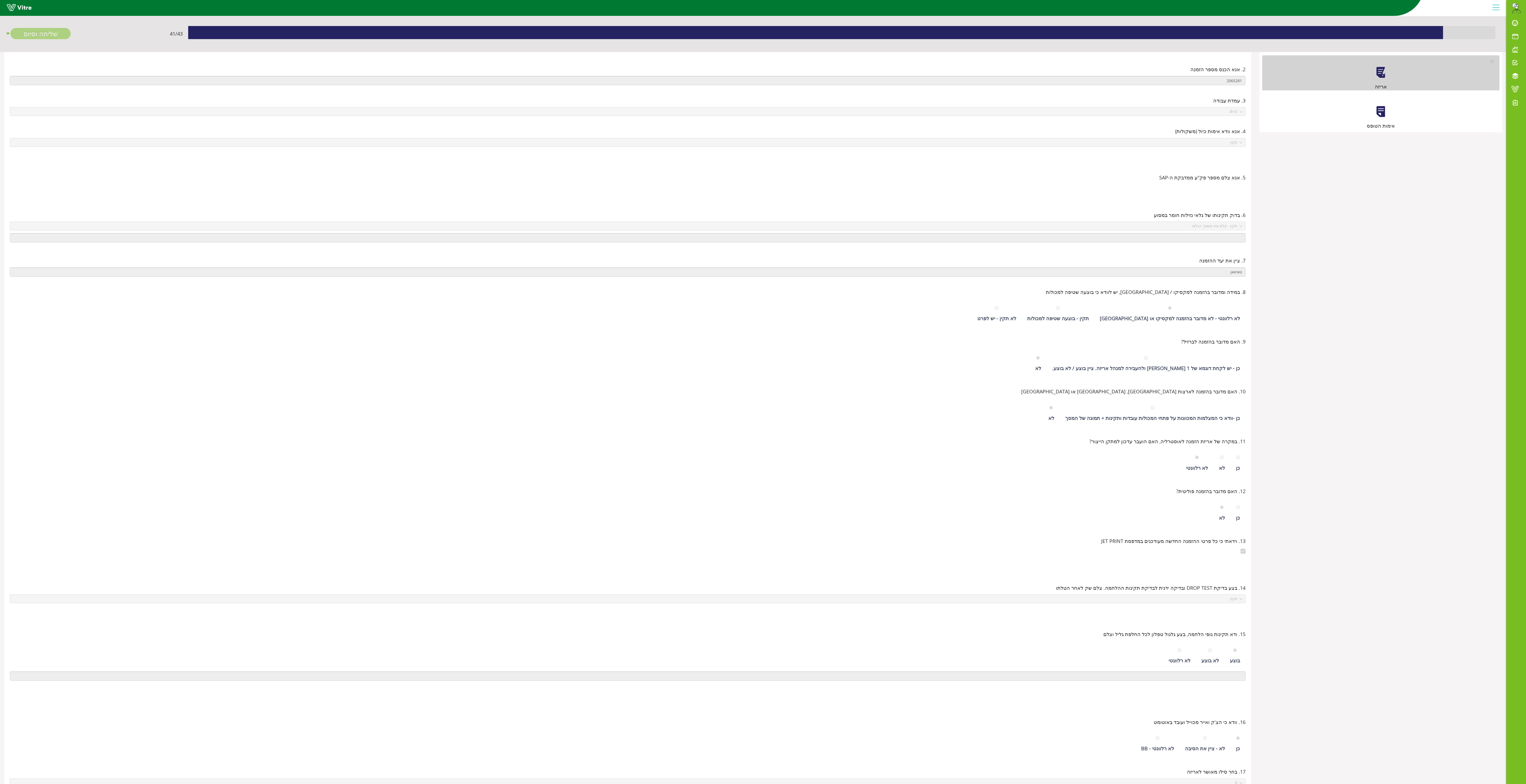
click at [678, 114] on div "אימות הטופס" at bounding box center [1381, 112] width 238 height 35
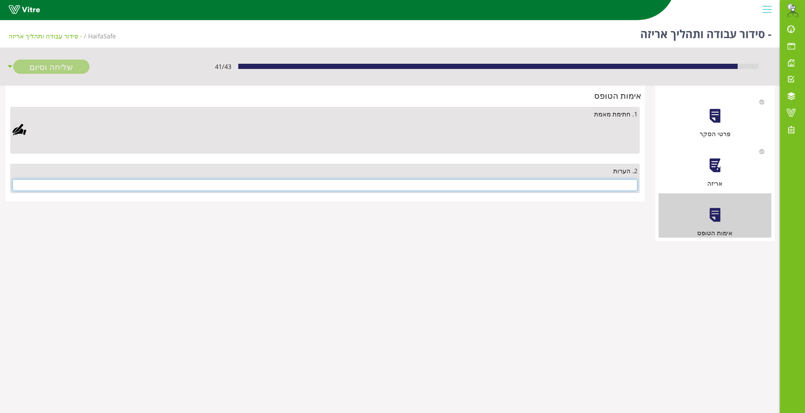
click at [592, 184] on input "text" at bounding box center [324, 185] width 625 height 12
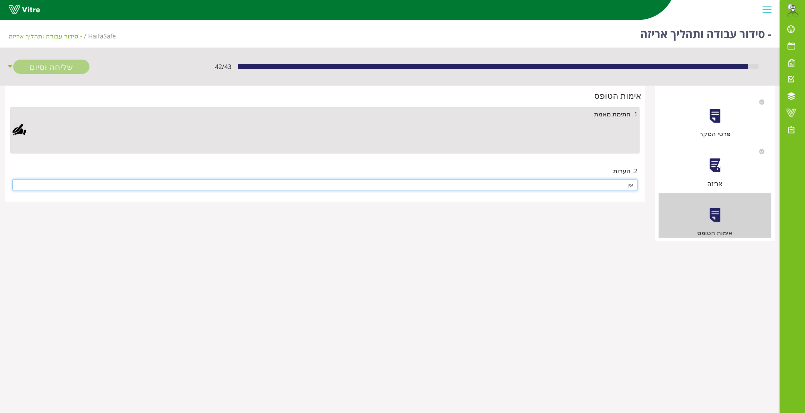
type input "אין"
click at [18, 128] on div at bounding box center [19, 130] width 14 height 14
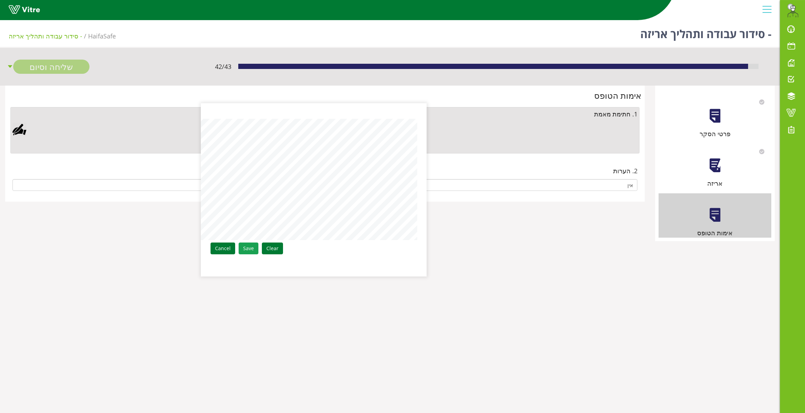
click at [245, 248] on link "Save" at bounding box center [249, 249] width 20 height 12
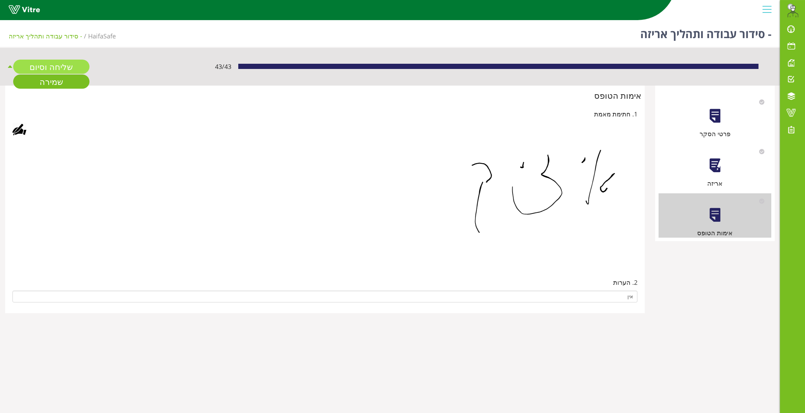
click at [73, 67] on link "שליחה וסיום" at bounding box center [51, 67] width 76 height 14
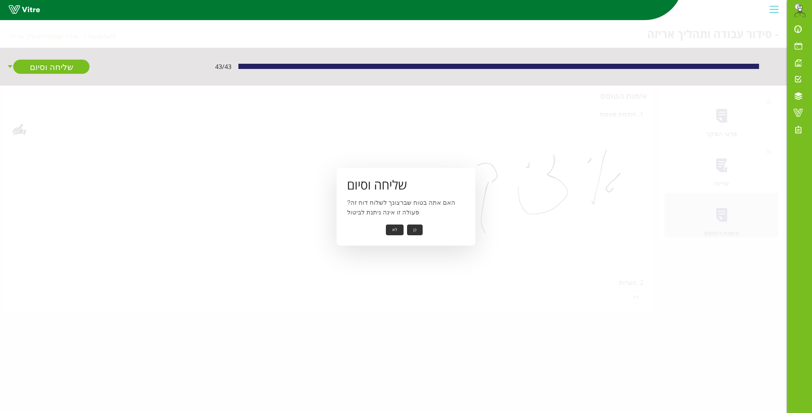
click at [415, 232] on button "כן" at bounding box center [415, 230] width 16 height 11
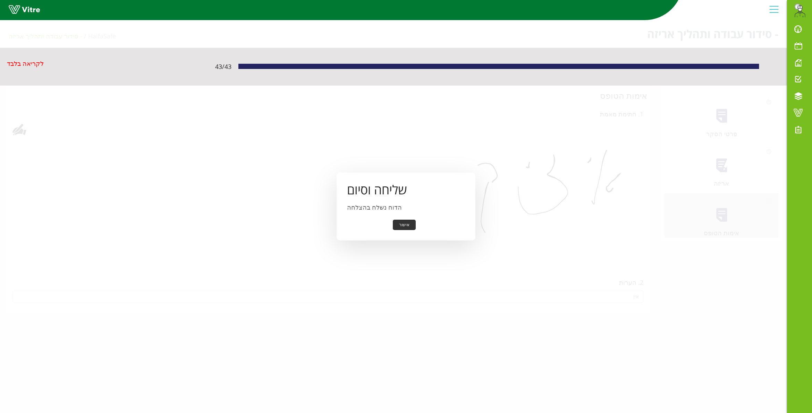
click at [406, 226] on button "אישור" at bounding box center [404, 225] width 23 height 11
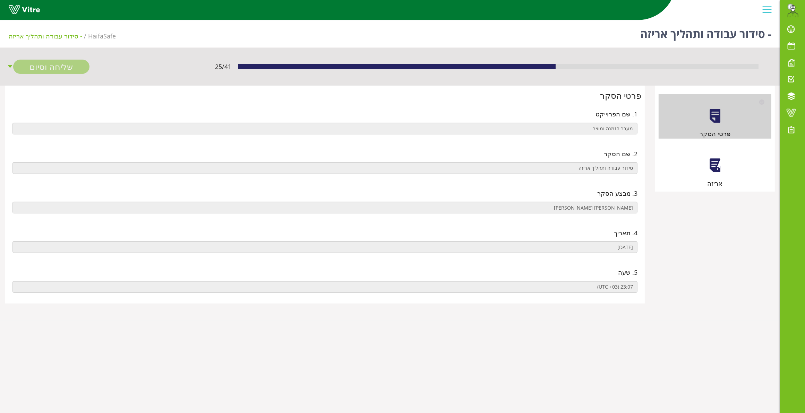
click at [713, 169] on div at bounding box center [715, 166] width 16 height 16
